Goal: Information Seeking & Learning: Learn about a topic

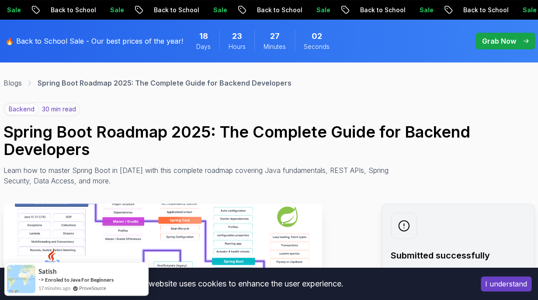
scroll to position [38, 0]
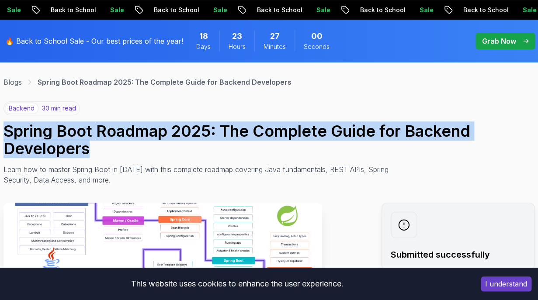
drag, startPoint x: 90, startPoint y: 154, endPoint x: -8, endPoint y: 125, distance: 102.5
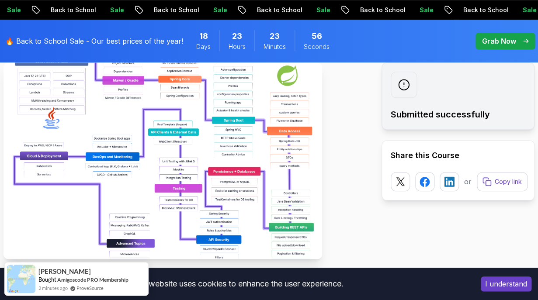
scroll to position [192, 0]
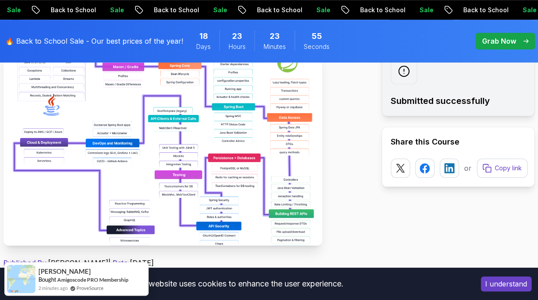
click at [231, 170] on img at bounding box center [162, 147] width 319 height 197
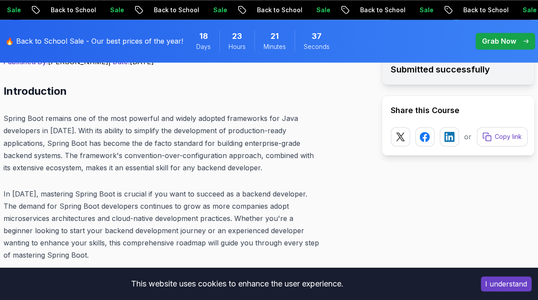
scroll to position [378, 0]
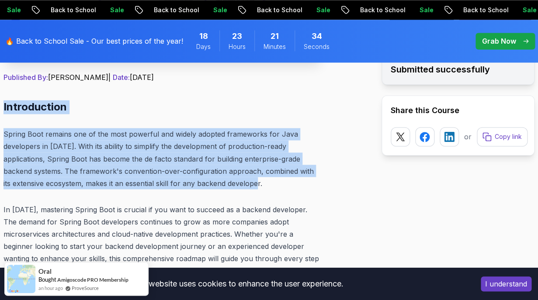
drag, startPoint x: 4, startPoint y: 105, endPoint x: 281, endPoint y: 190, distance: 289.7
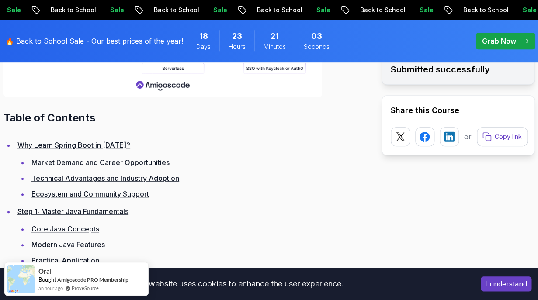
scroll to position [1187, 0]
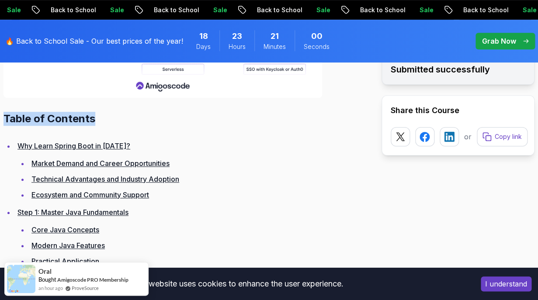
drag, startPoint x: 4, startPoint y: 104, endPoint x: 103, endPoint y: 115, distance: 99.8
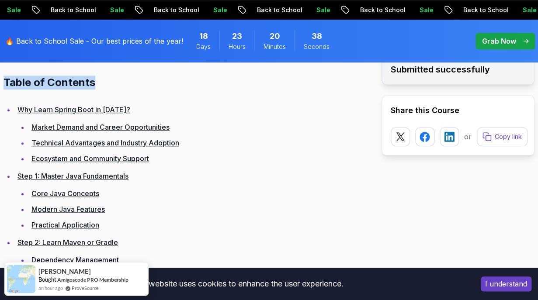
scroll to position [1225, 0]
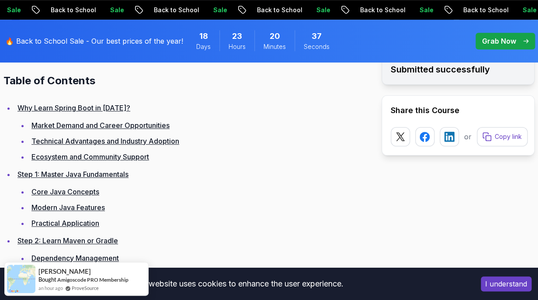
click at [220, 168] on li "Step 1: Master Java Fundamentals Core Java Concepts Modern Java Features Practi…" at bounding box center [168, 198] width 307 height 61
drag, startPoint x: 145, startPoint y: 159, endPoint x: 15, endPoint y: 161, distance: 130.3
click at [15, 168] on li "Step 1: Master Java Fundamentals Core Java Concepts Modern Java Features Practi…" at bounding box center [168, 198] width 307 height 61
copy link "Step 1: Master Java Fundamentals"
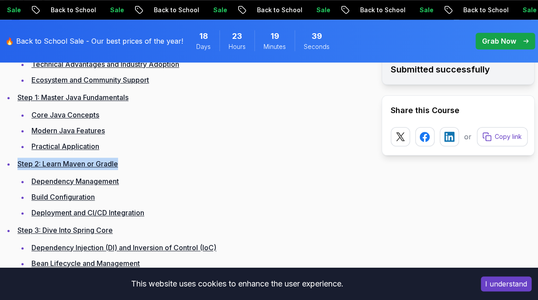
drag, startPoint x: 133, startPoint y: 154, endPoint x: 18, endPoint y: 152, distance: 115.0
click at [18, 158] on li "Step 2: Learn Maven or Gradle Dependency Management Build Configuration Deploym…" at bounding box center [168, 188] width 307 height 61
copy link "Step 2: Learn Maven or Gradle"
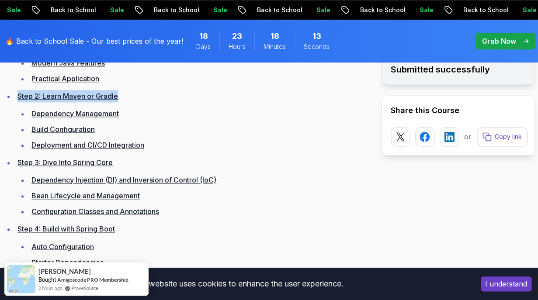
scroll to position [1370, 0]
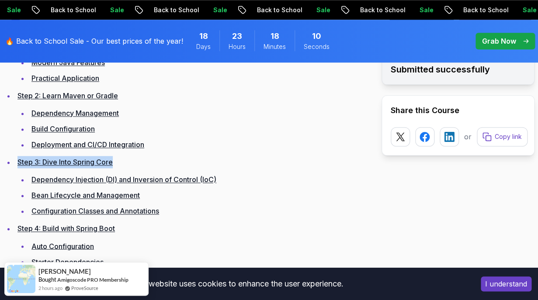
drag, startPoint x: 123, startPoint y: 145, endPoint x: 122, endPoint y: 154, distance: 9.8
copy link "Step 3: Dive Into Spring Core"
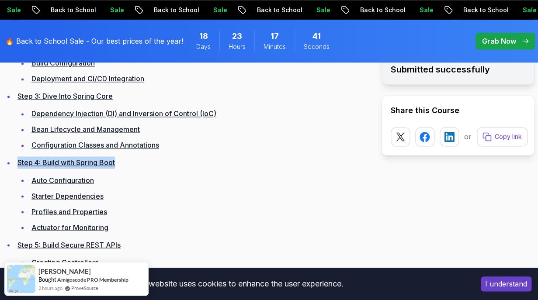
drag, startPoint x: 136, startPoint y: 150, endPoint x: 14, endPoint y: 145, distance: 121.2
copy link "Step 4: Build with Spring Boot"
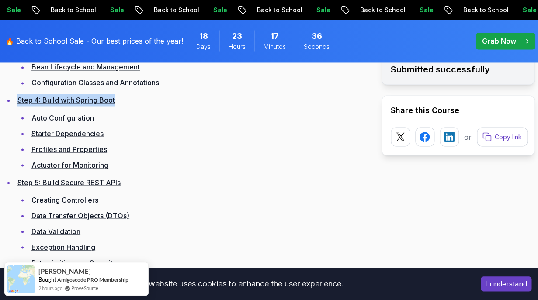
scroll to position [1504, 0]
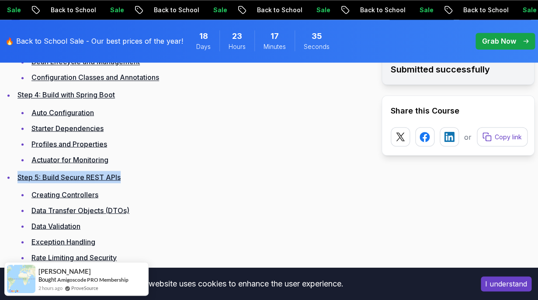
copy link "Step 5: Build Secure REST APIs"
drag, startPoint x: 140, startPoint y: 165, endPoint x: 7, endPoint y: 167, distance: 132.5
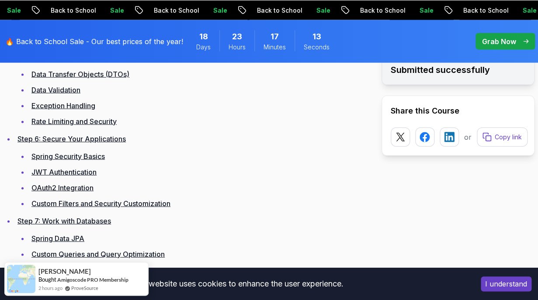
scroll to position [1641, 0]
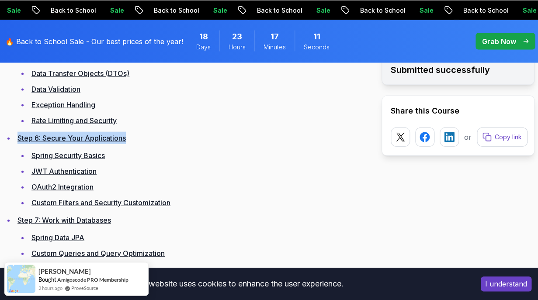
drag, startPoint x: 149, startPoint y: 129, endPoint x: -5, endPoint y: 130, distance: 153.9
copy link "Step 6: Secure Your Applications"
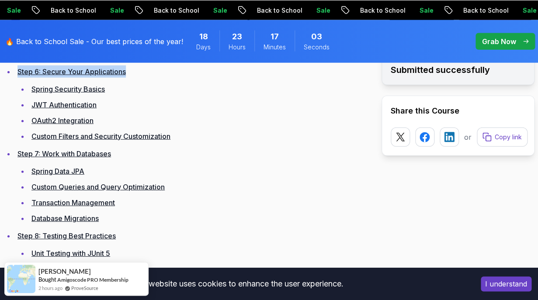
scroll to position [1717, 0]
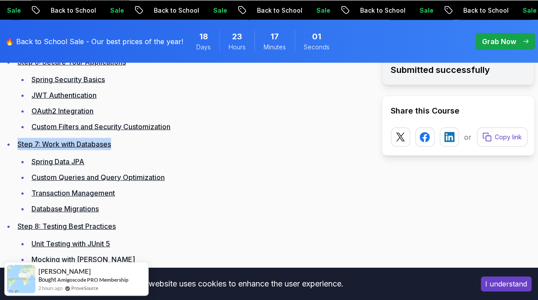
drag, startPoint x: 131, startPoint y: 129, endPoint x: 5, endPoint y: 140, distance: 126.4
click at [5, 140] on ul "Why Learn Spring Boot in [DATE]? Market Demand and Career Opportunities Technic…" at bounding box center [162, 126] width 319 height 1033
copy link "Step 7: Work with Databases"
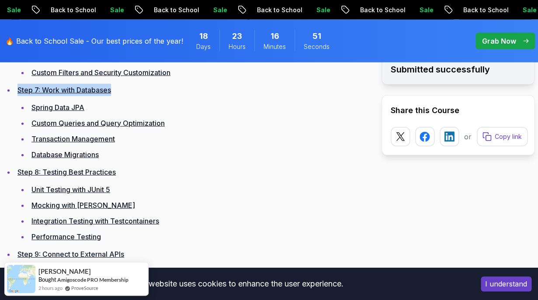
scroll to position [1788, 0]
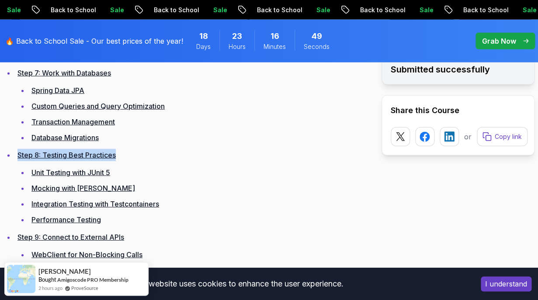
drag, startPoint x: 133, startPoint y: 147, endPoint x: 15, endPoint y: 143, distance: 117.6
click at [15, 149] on li "Step 8: Testing Best Practices Unit Testing with JUnit 5 Mocking with Mockito I…" at bounding box center [168, 187] width 307 height 77
copy link "Step 8: Testing Best Practices"
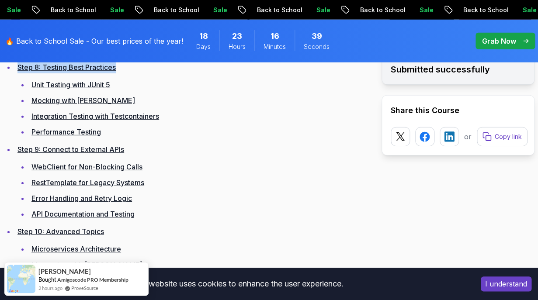
scroll to position [1877, 0]
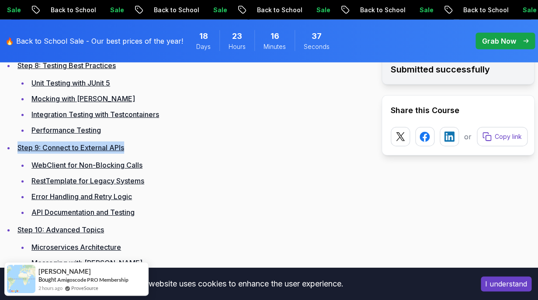
drag, startPoint x: 141, startPoint y: 138, endPoint x: -10, endPoint y: 140, distance: 150.8
copy link "Step 9: Connect to External APIs"
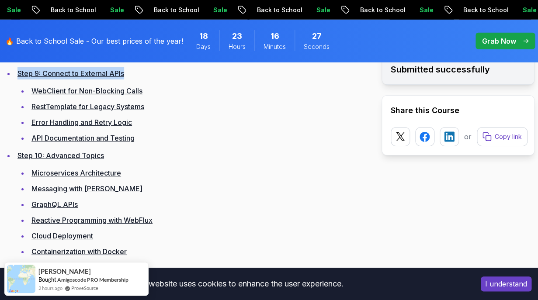
scroll to position [1982, 0]
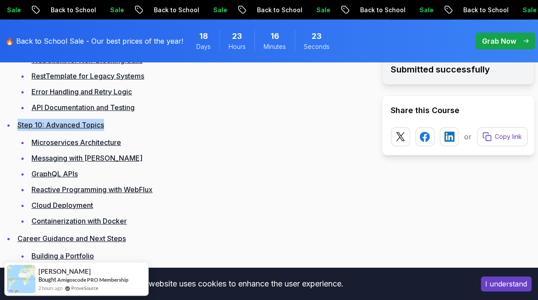
drag, startPoint x: 113, startPoint y: 117, endPoint x: 3, endPoint y: 118, distance: 110.2
copy link "Step 10: Advanced Topics"
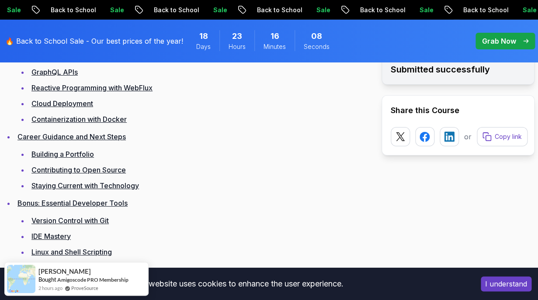
scroll to position [2105, 0]
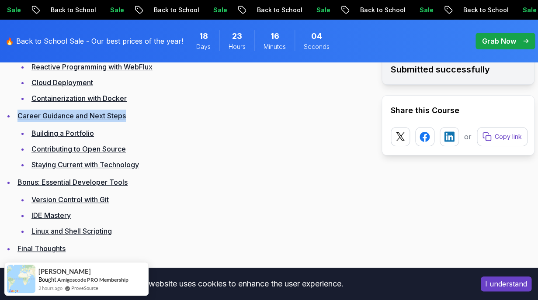
drag, startPoint x: 136, startPoint y: 106, endPoint x: -3, endPoint y: 105, distance: 139.4
click at [191, 143] on li "Contributing to Open Source" at bounding box center [175, 149] width 293 height 12
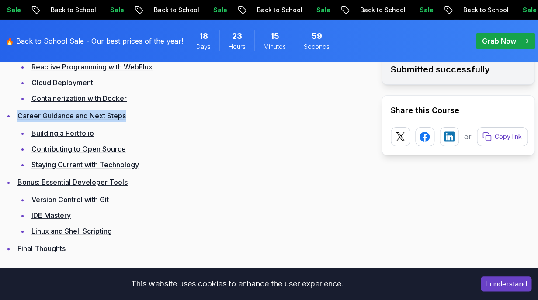
drag, startPoint x: 139, startPoint y: 115, endPoint x: 16, endPoint y: 110, distance: 123.3
click at [16, 110] on li "Career Guidance and Next Steps Building a Portfolio Contributing to Open Source…" at bounding box center [168, 140] width 307 height 61
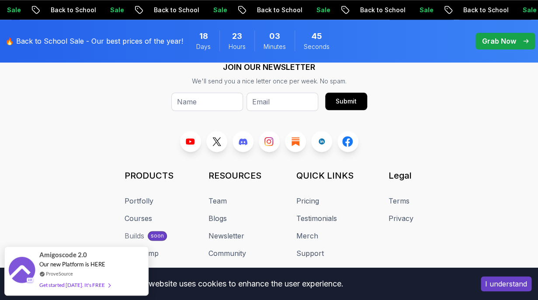
scroll to position [13201, 0]
